Goal: Information Seeking & Learning: Learn about a topic

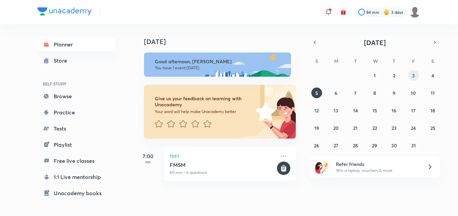
click at [409, 77] on button "3" at bounding box center [413, 75] width 11 height 11
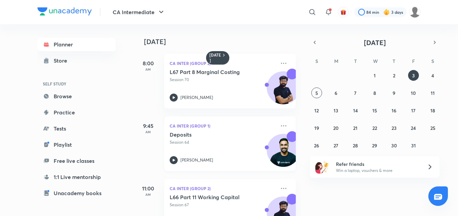
click at [175, 161] on icon at bounding box center [174, 160] width 8 height 8
